Goal: Task Accomplishment & Management: Use online tool/utility

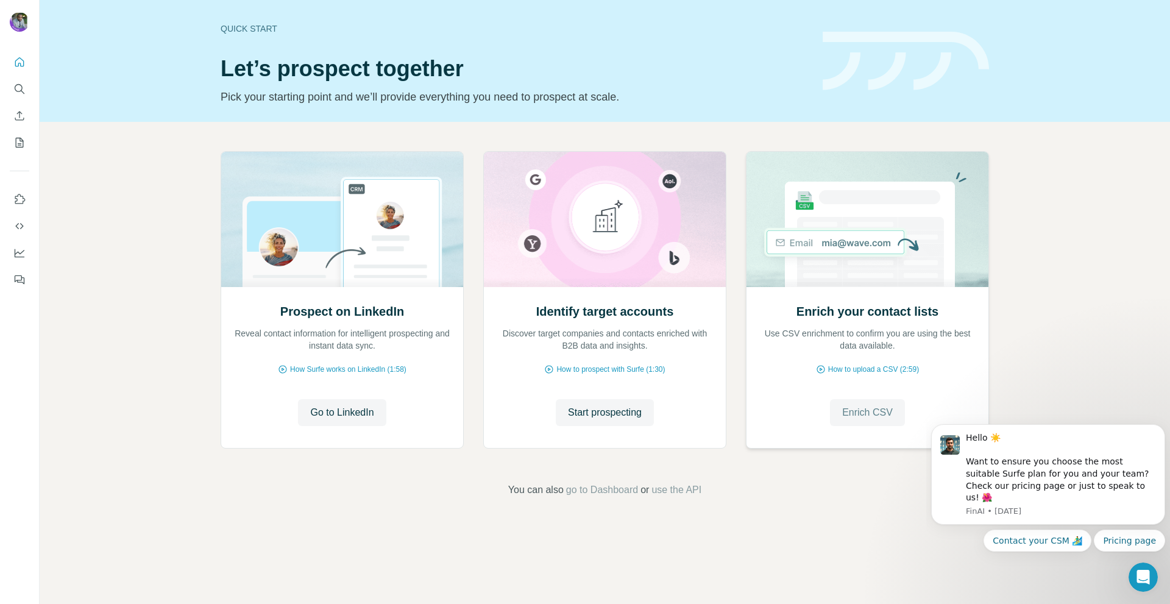
click at [889, 410] on span "Enrich CSV" at bounding box center [867, 412] width 51 height 15
click at [624, 411] on span "Start prospecting" at bounding box center [605, 412] width 74 height 15
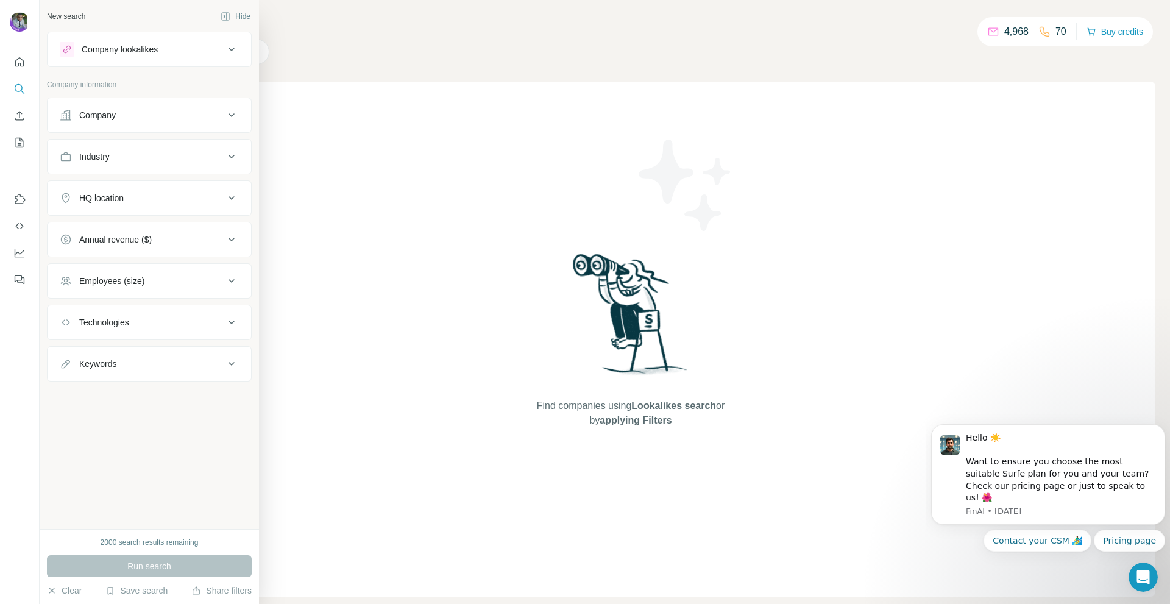
click at [219, 117] on div "Company" at bounding box center [142, 115] width 165 height 12
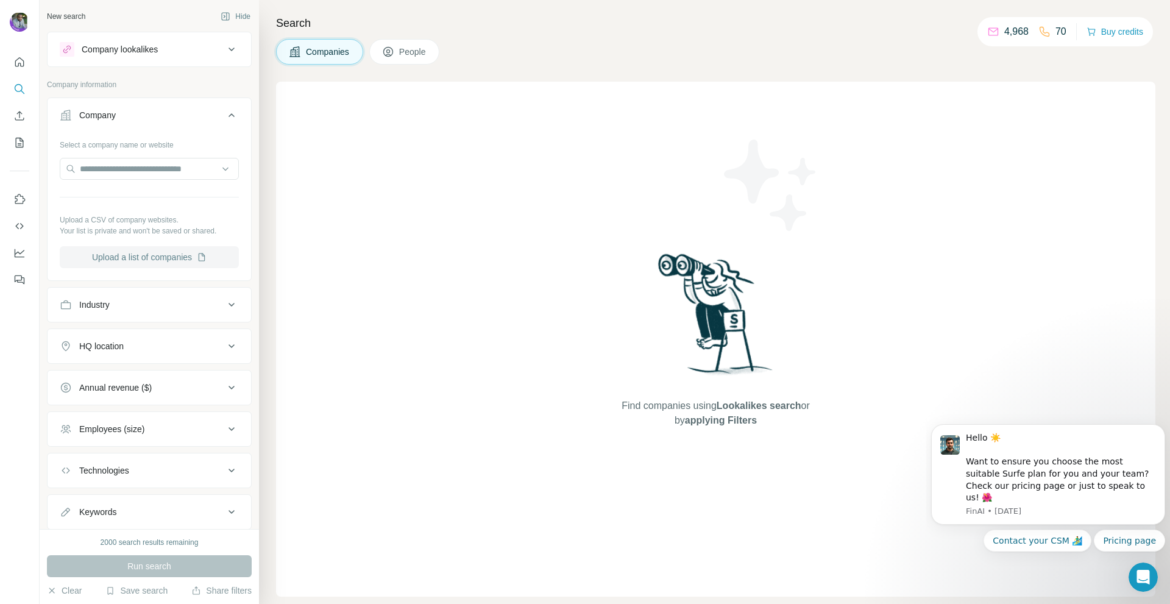
click at [154, 262] on button "Upload a list of companies" at bounding box center [149, 257] width 179 height 22
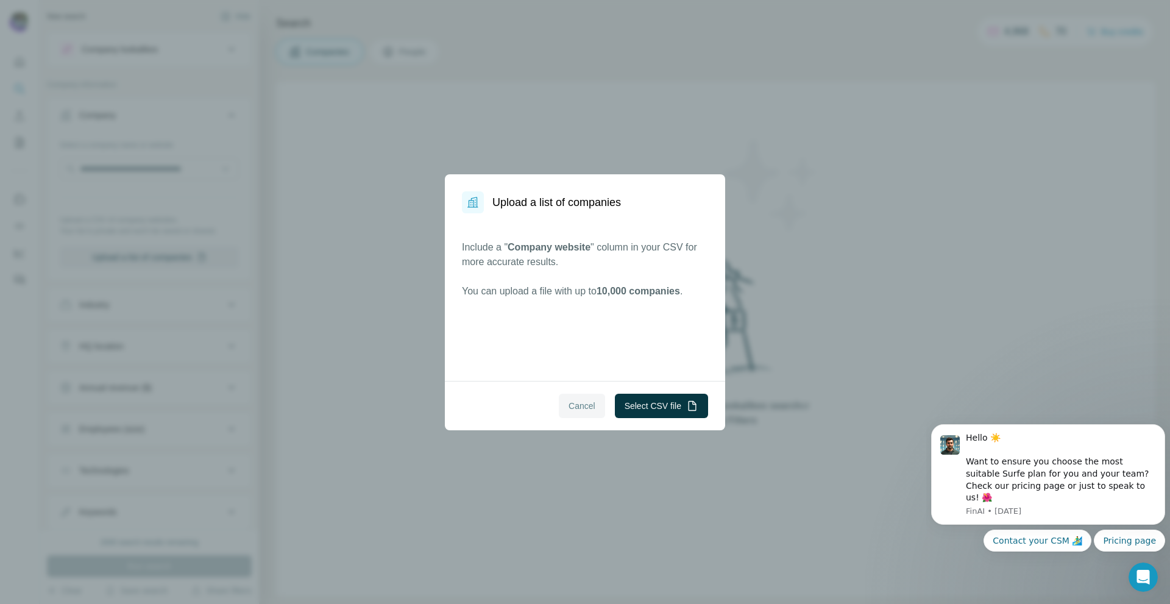
click at [587, 411] on span "Cancel" at bounding box center [582, 406] width 27 height 12
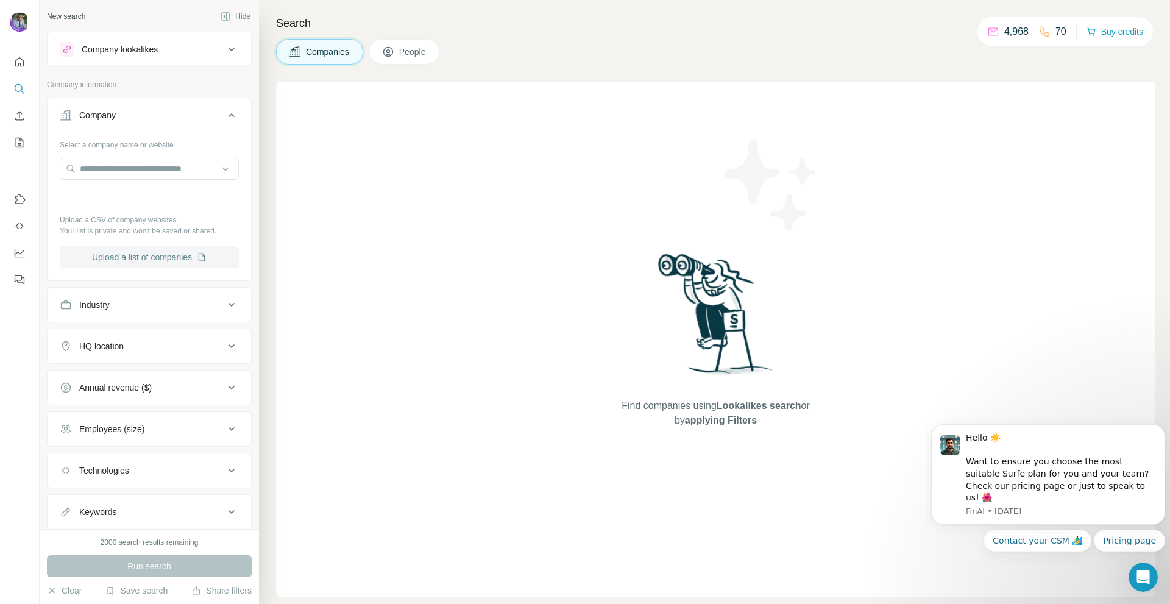
click at [117, 257] on button "Upload a list of companies" at bounding box center [149, 257] width 179 height 22
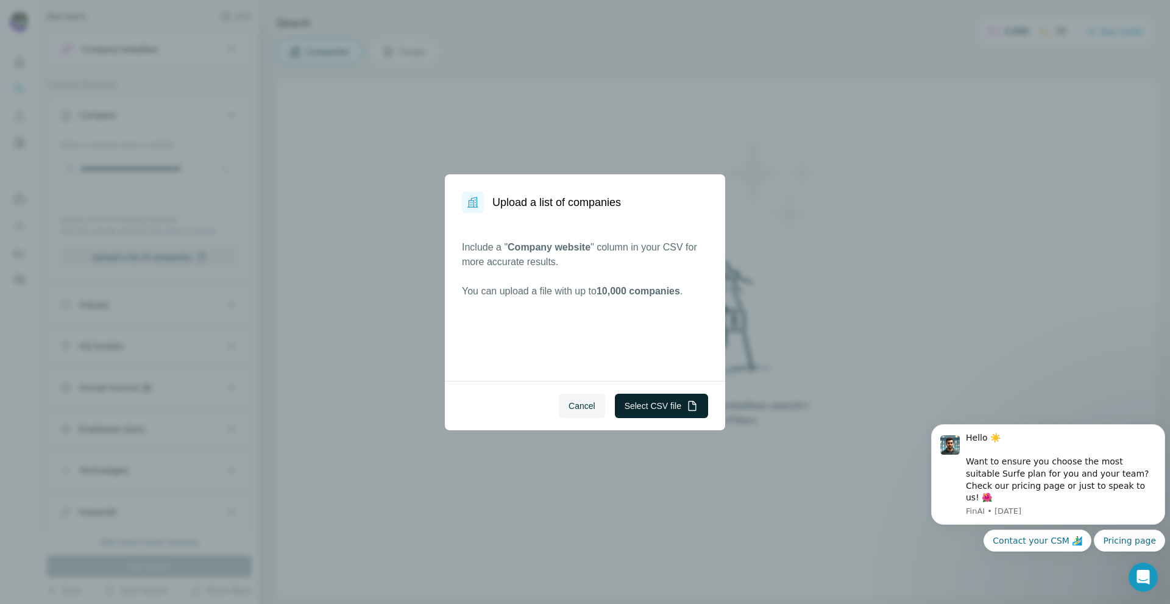
click at [660, 402] on button "Select CSV file" at bounding box center [661, 406] width 93 height 24
click at [651, 400] on button "Select CSV file" at bounding box center [661, 406] width 93 height 24
click at [656, 406] on button "Select CSV file" at bounding box center [661, 406] width 93 height 24
click at [657, 402] on button "Select CSV file" at bounding box center [661, 406] width 93 height 24
click at [647, 413] on button "Select CSV file" at bounding box center [661, 406] width 93 height 24
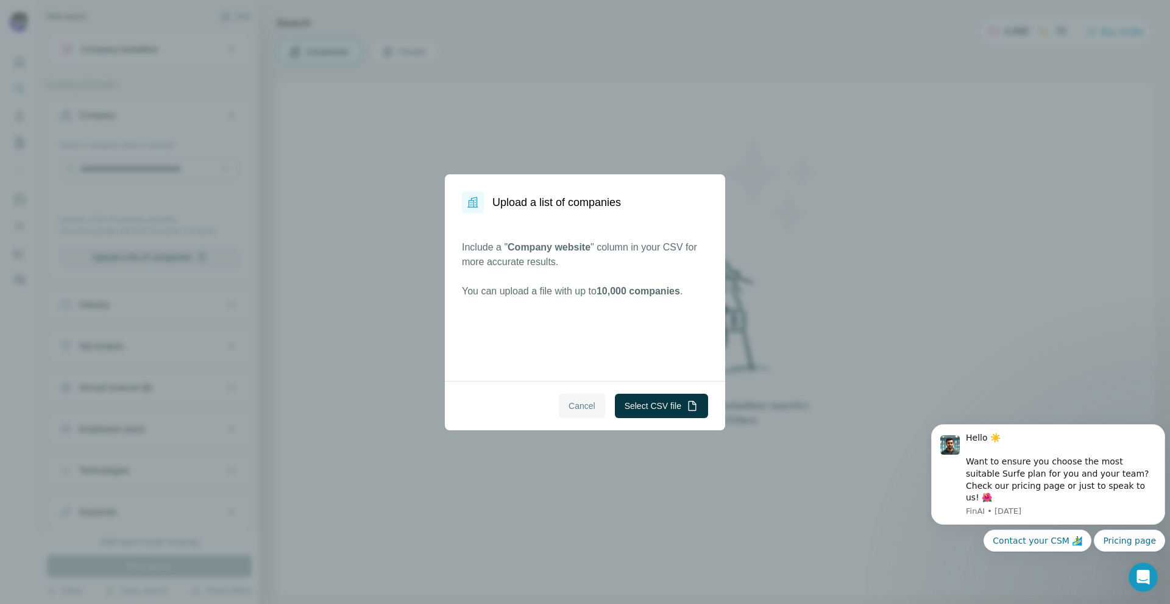
click at [572, 402] on span "Cancel" at bounding box center [582, 406] width 27 height 12
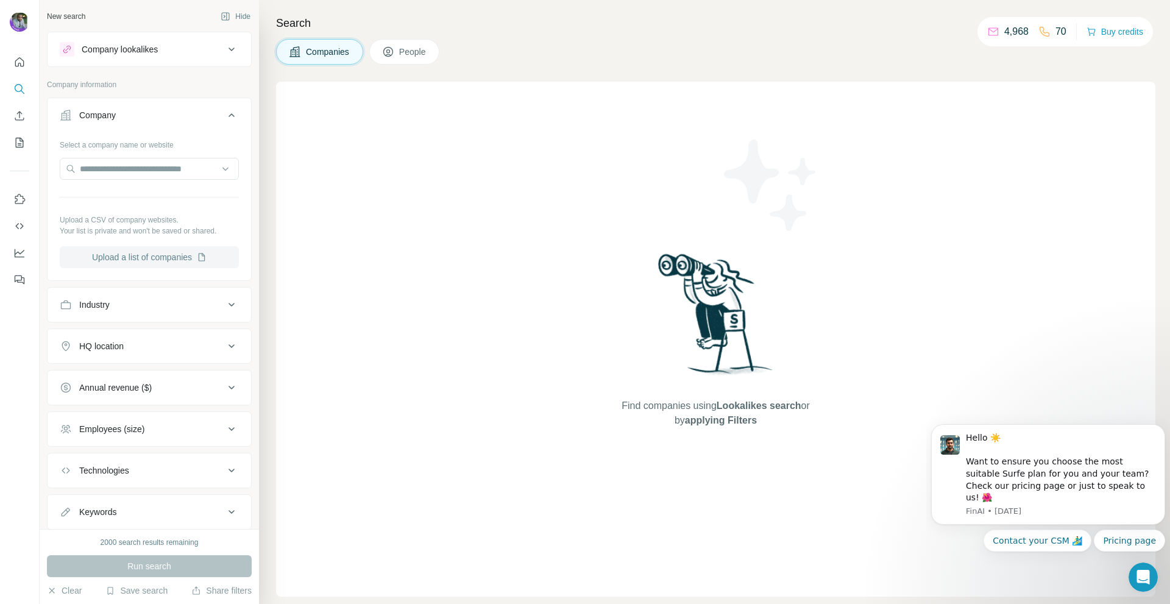
click at [144, 255] on button "Upload a list of companies" at bounding box center [149, 257] width 179 height 22
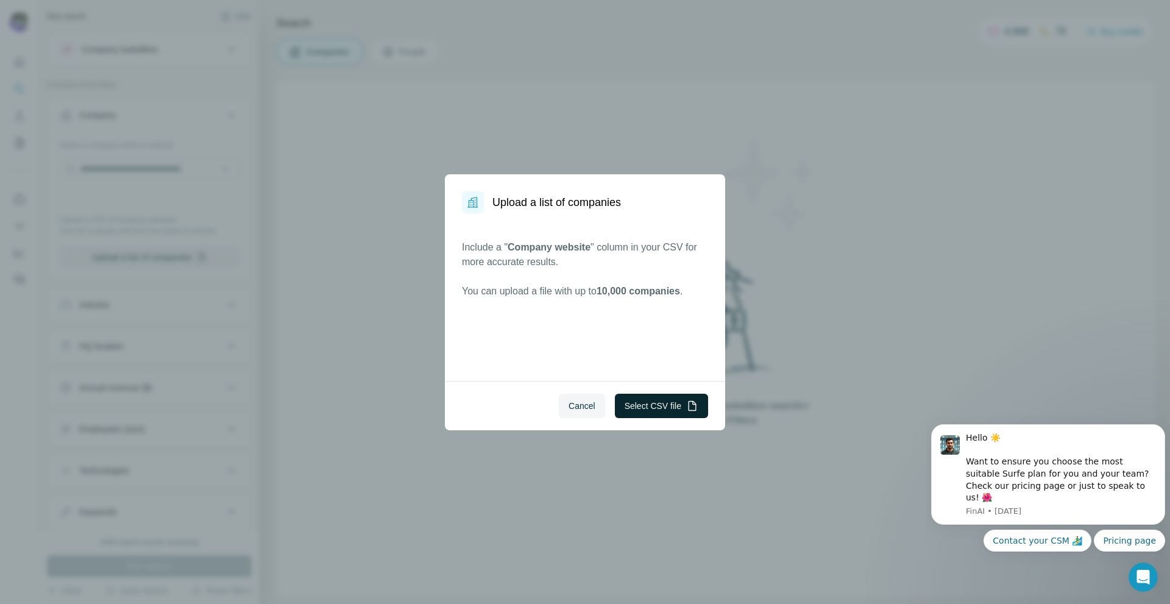
click at [639, 406] on button "Select CSV file" at bounding box center [661, 406] width 93 height 24
click at [672, 403] on button "Select CSV file" at bounding box center [661, 406] width 93 height 24
click at [661, 405] on button "Select CSV file" at bounding box center [661, 406] width 93 height 24
click at [822, 159] on div "Upload a list of companies Include a " Company website " column in your CSV for…" at bounding box center [585, 302] width 1170 height 604
click at [577, 410] on span "Cancel" at bounding box center [582, 406] width 27 height 12
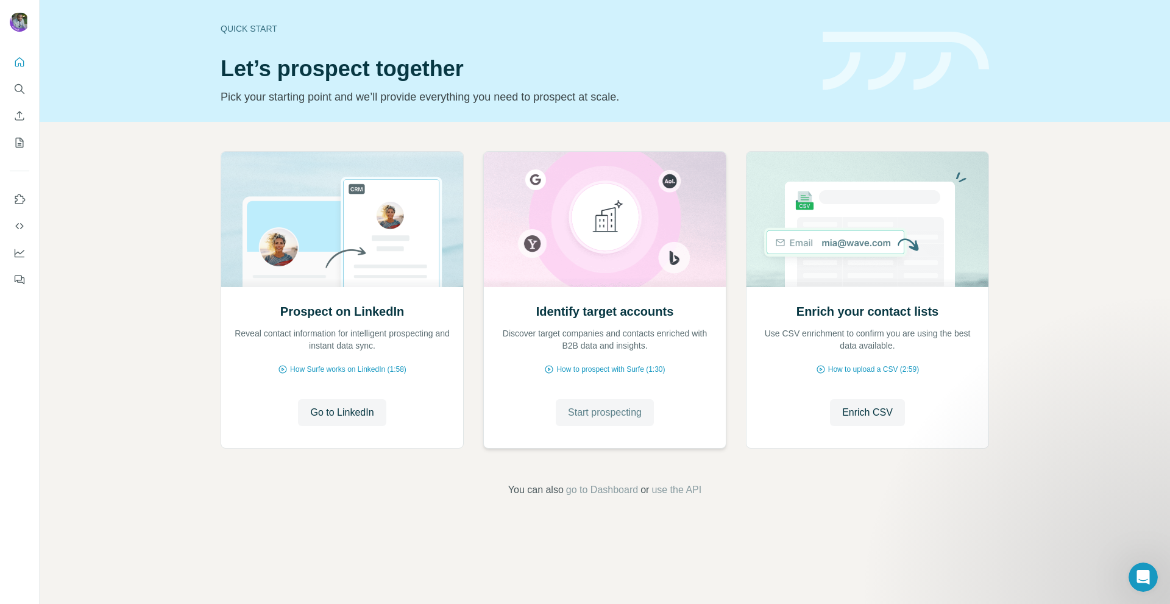
click at [592, 409] on span "Start prospecting" at bounding box center [605, 412] width 74 height 15
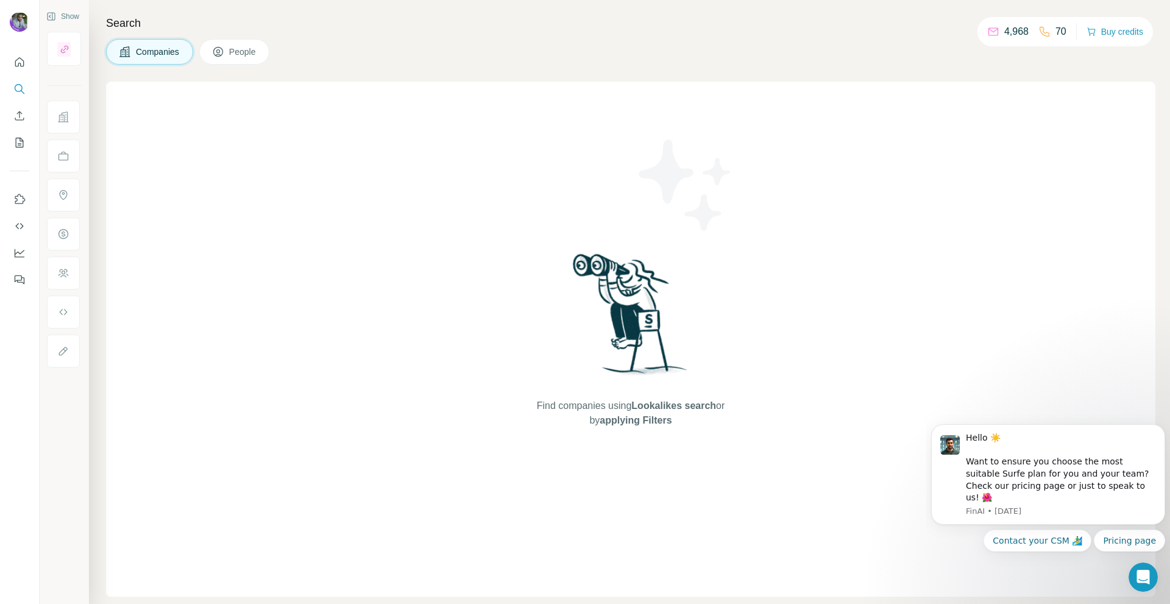
click at [149, 48] on span "Companies" at bounding box center [158, 52] width 44 height 12
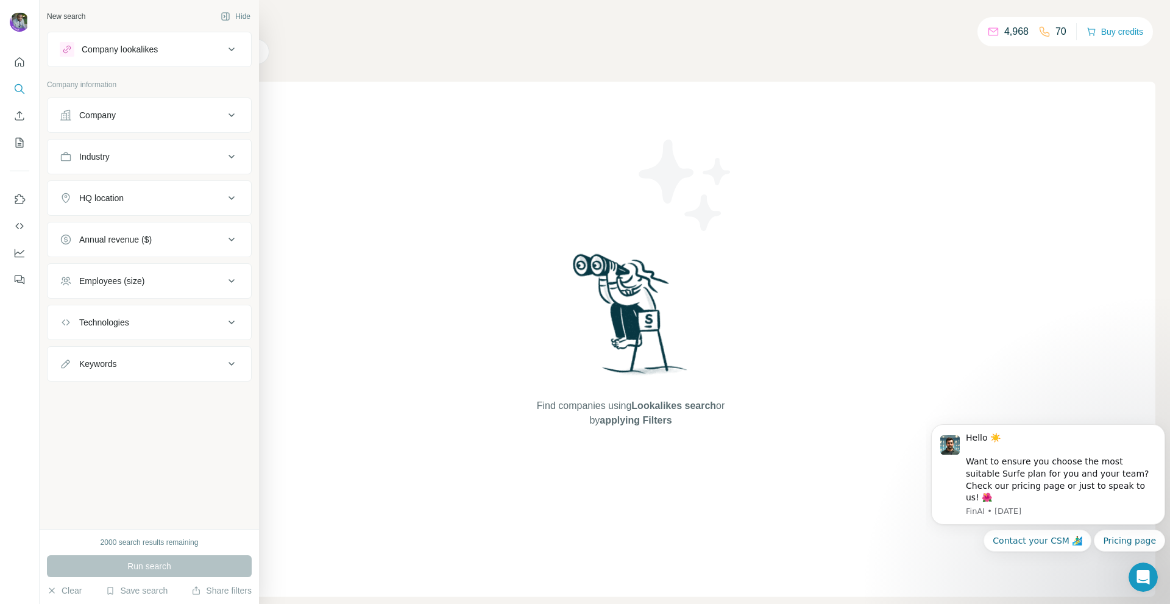
click at [219, 118] on div "Company" at bounding box center [142, 115] width 165 height 12
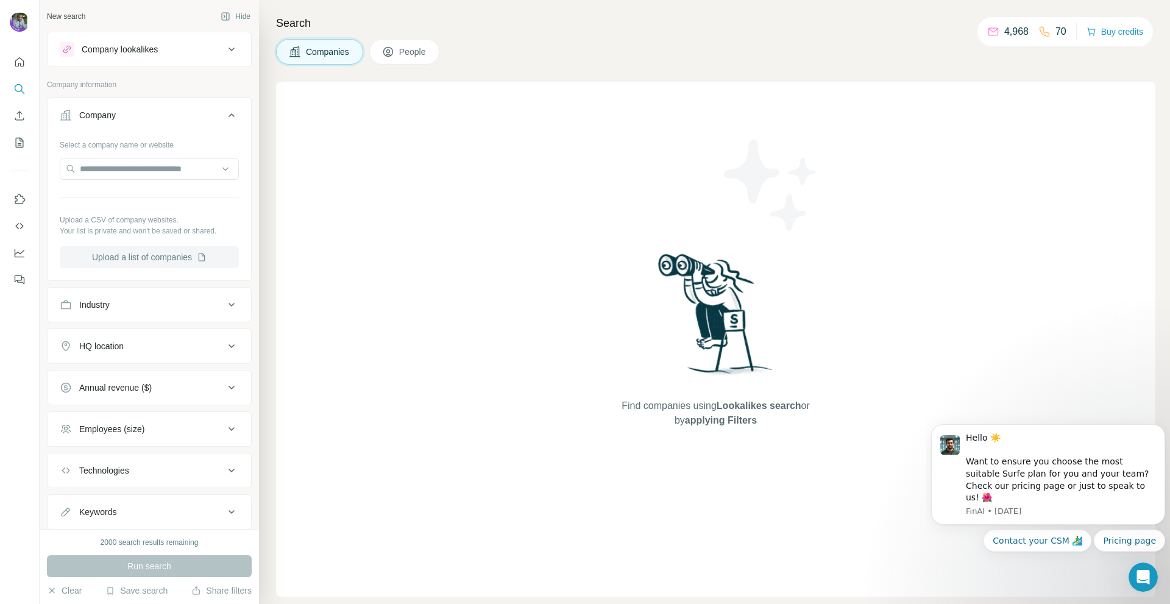
click at [175, 259] on button "Upload a list of companies" at bounding box center [149, 257] width 179 height 22
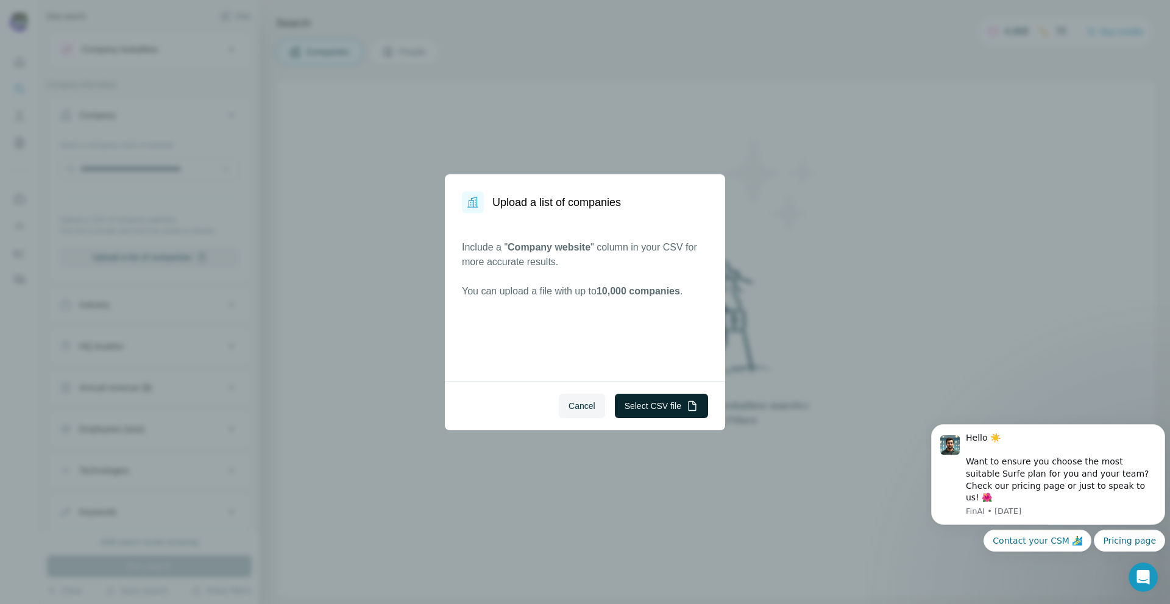
click at [652, 405] on button "Select CSV file" at bounding box center [661, 406] width 93 height 24
click at [583, 408] on span "Cancel" at bounding box center [582, 406] width 27 height 12
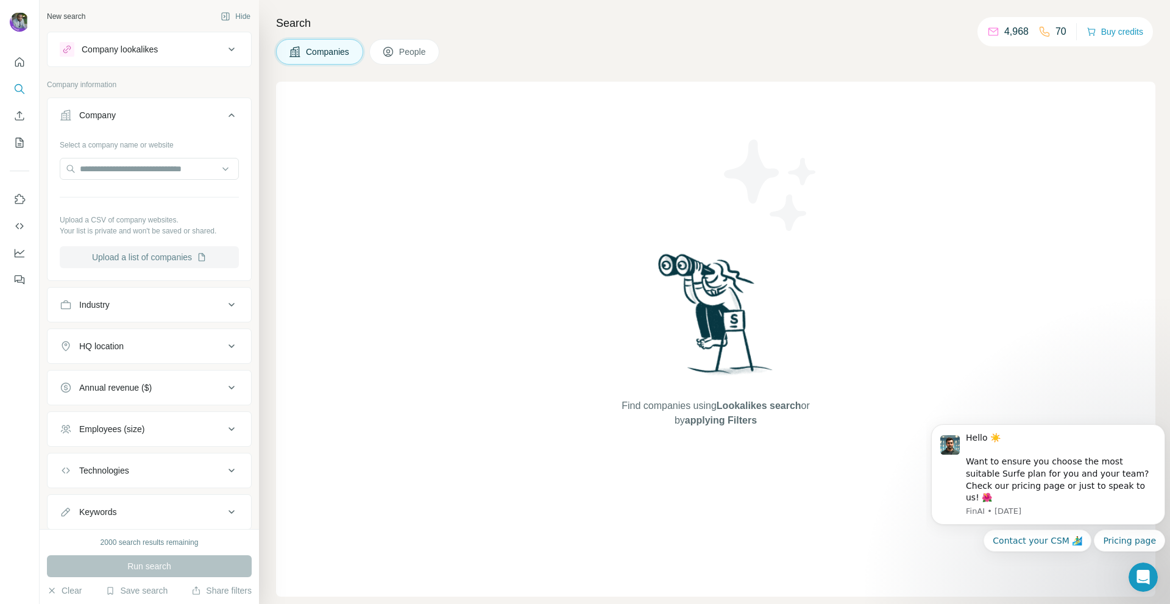
click at [141, 254] on button "Upload a list of companies" at bounding box center [149, 257] width 179 height 22
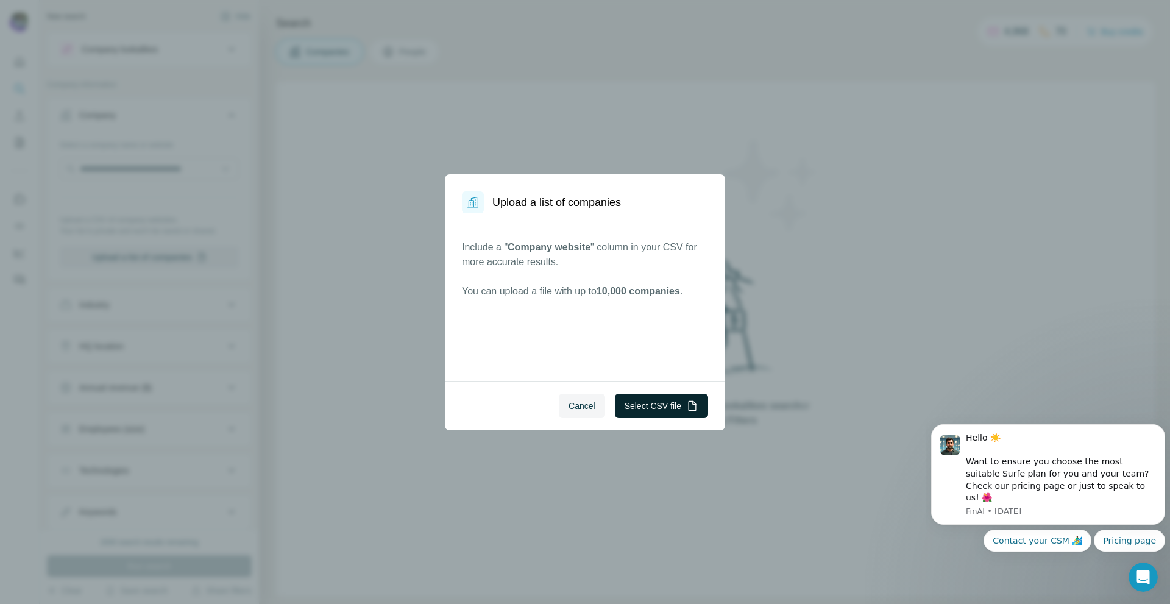
click at [644, 396] on button "Select CSV file" at bounding box center [661, 406] width 93 height 24
click at [637, 404] on button "Select CSV file" at bounding box center [661, 406] width 93 height 24
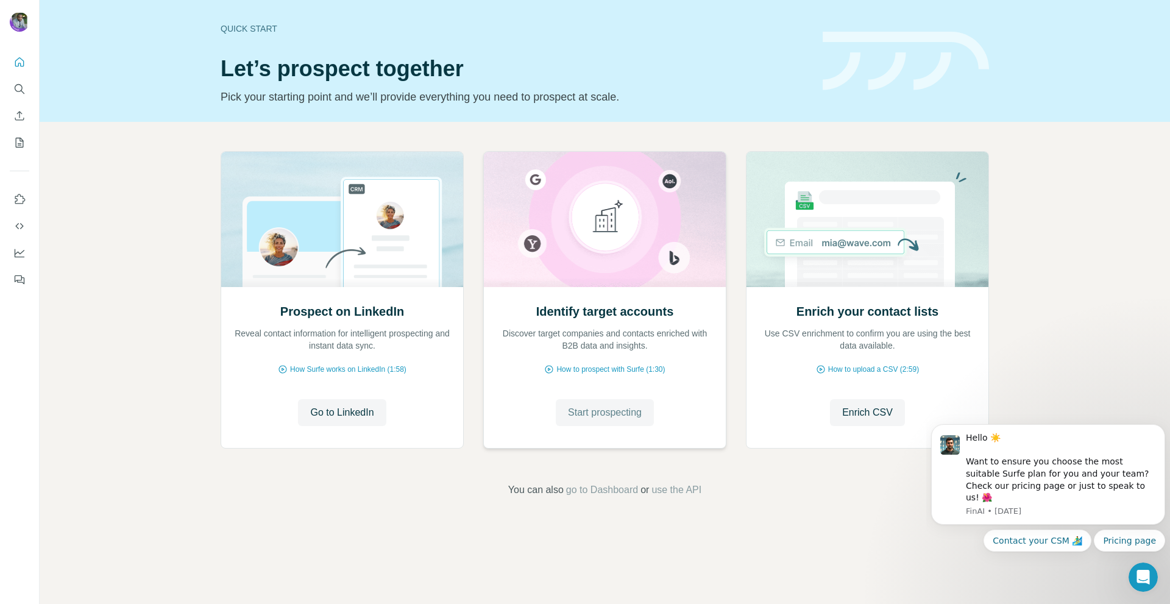
click at [571, 419] on span "Start prospecting" at bounding box center [605, 412] width 74 height 15
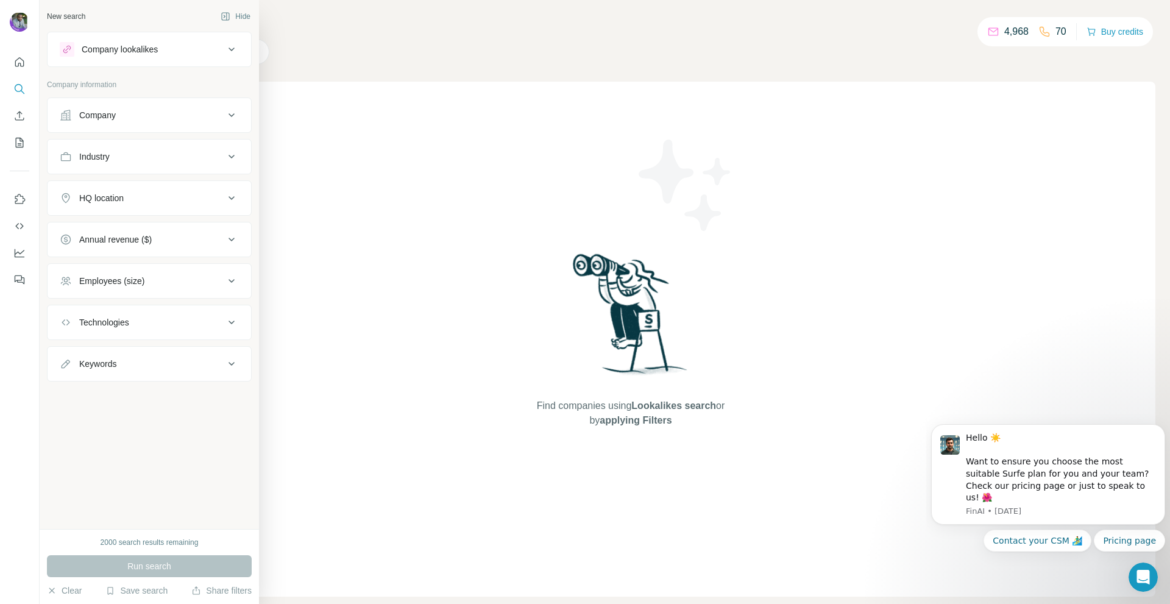
click at [151, 116] on div "Company" at bounding box center [142, 115] width 165 height 12
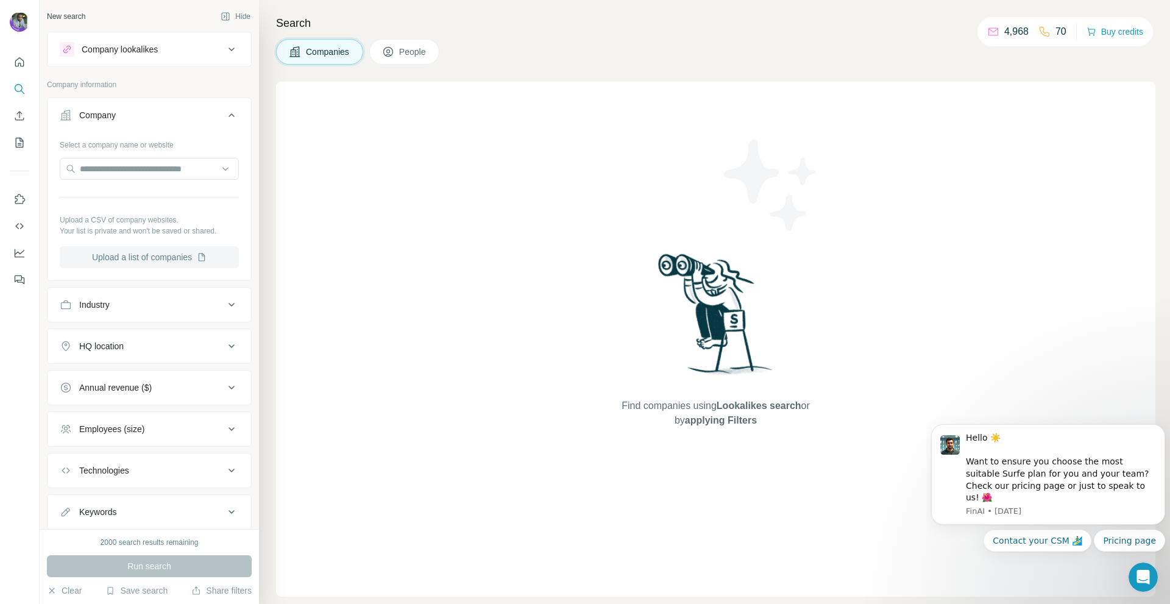
click at [155, 256] on button "Upload a list of companies" at bounding box center [149, 257] width 179 height 22
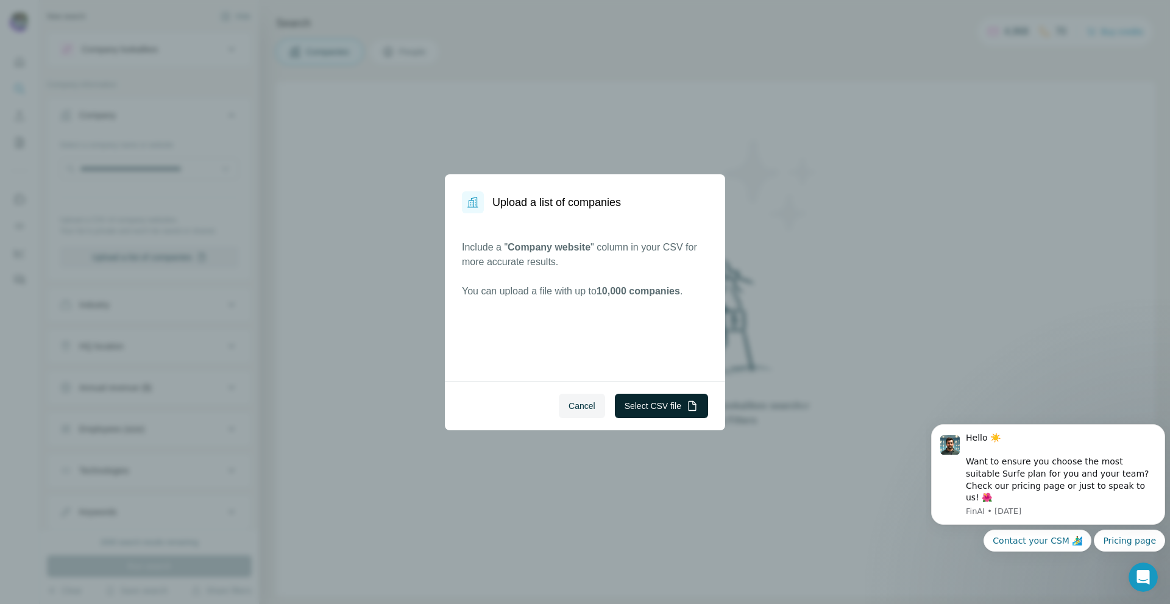
click at [641, 404] on button "Select CSV file" at bounding box center [661, 406] width 93 height 24
click at [697, 400] on icon "button" at bounding box center [692, 406] width 12 height 12
click at [639, 403] on button "Select CSV file" at bounding box center [661, 406] width 93 height 24
click at [646, 396] on button "Select CSV file" at bounding box center [661, 406] width 93 height 24
click at [586, 410] on span "Cancel" at bounding box center [582, 406] width 27 height 12
